Goal: Find specific page/section: Find specific page/section

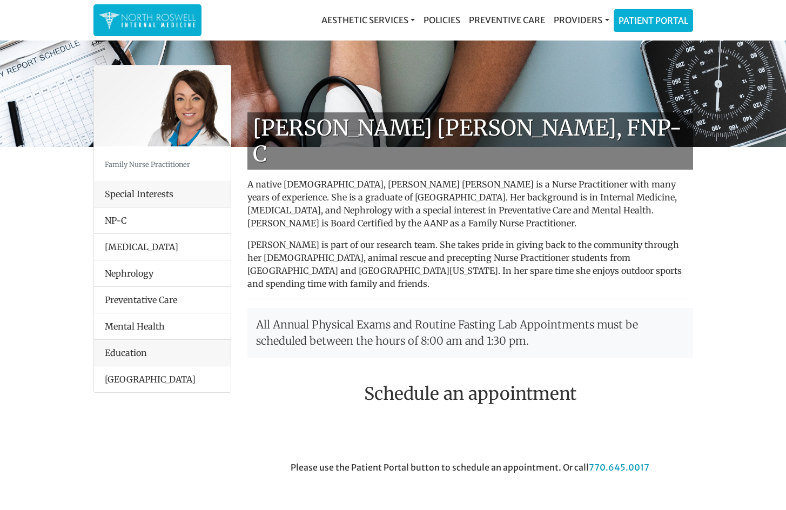
click at [137, 23] on img at bounding box center [147, 20] width 97 height 21
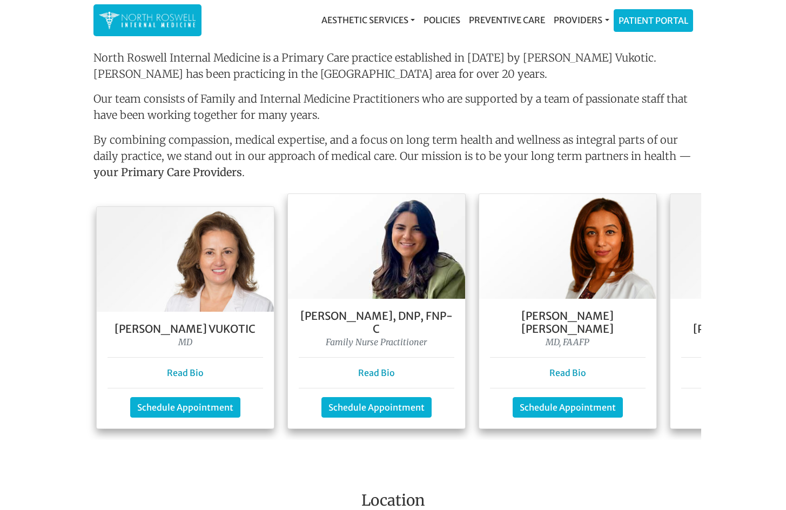
scroll to position [864, 0]
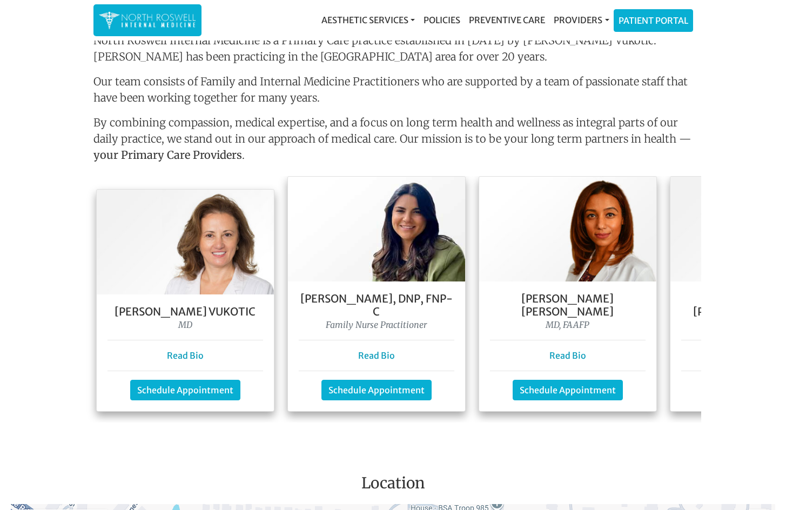
click at [178, 254] on img at bounding box center [185, 242] width 177 height 105
click at [176, 350] on link "Read Bio" at bounding box center [185, 355] width 37 height 11
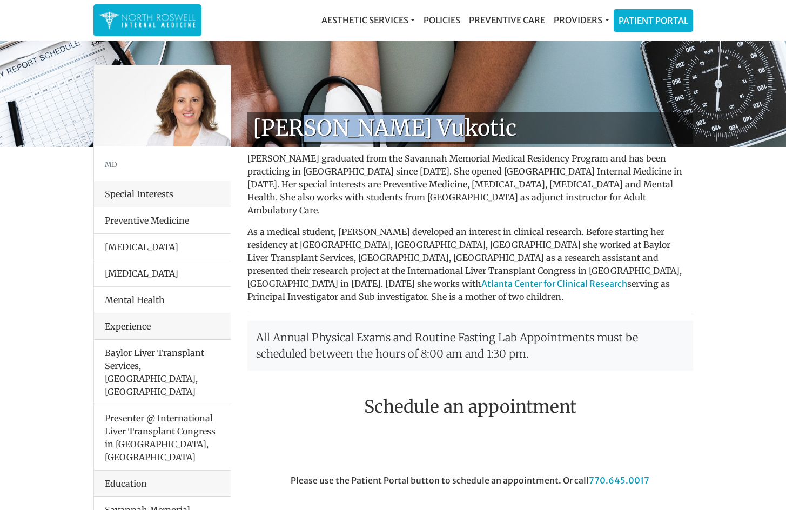
drag, startPoint x: 428, startPoint y: 127, endPoint x: 293, endPoint y: 127, distance: 135.0
click at [293, 127] on h1 "[PERSON_NAME] Vukotic" at bounding box center [470, 127] width 446 height 31
copy h1 "Goga Vukotic"
